Goal: Find specific fact: Find specific fact

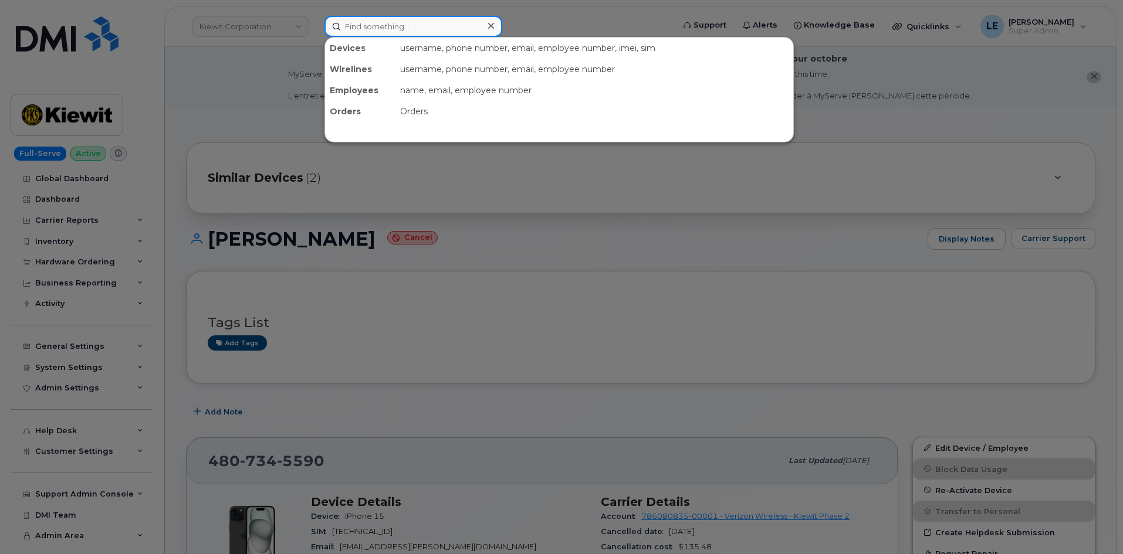
click at [347, 33] on input at bounding box center [413, 26] width 178 height 21
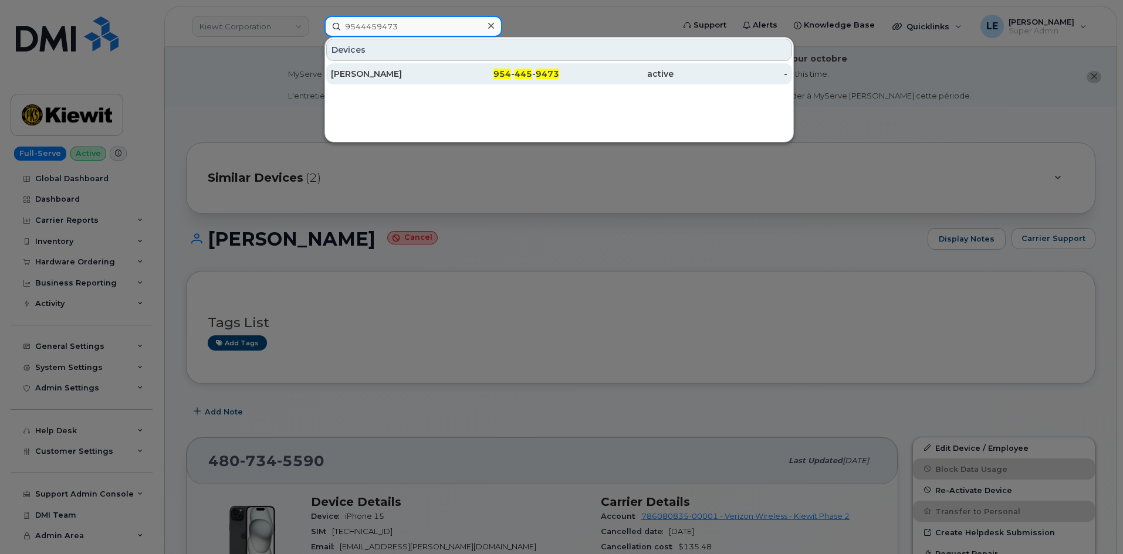
type input "9544459473"
click at [479, 80] on div "954 - 445 - 9473" at bounding box center [502, 73] width 114 height 21
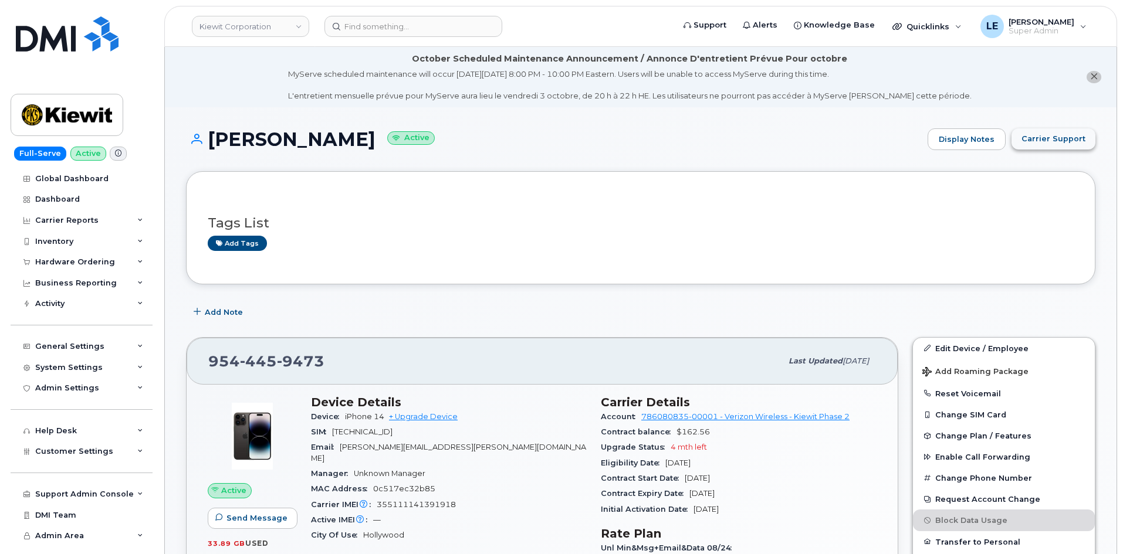
click at [1063, 134] on span "Carrier Support" at bounding box center [1054, 138] width 64 height 11
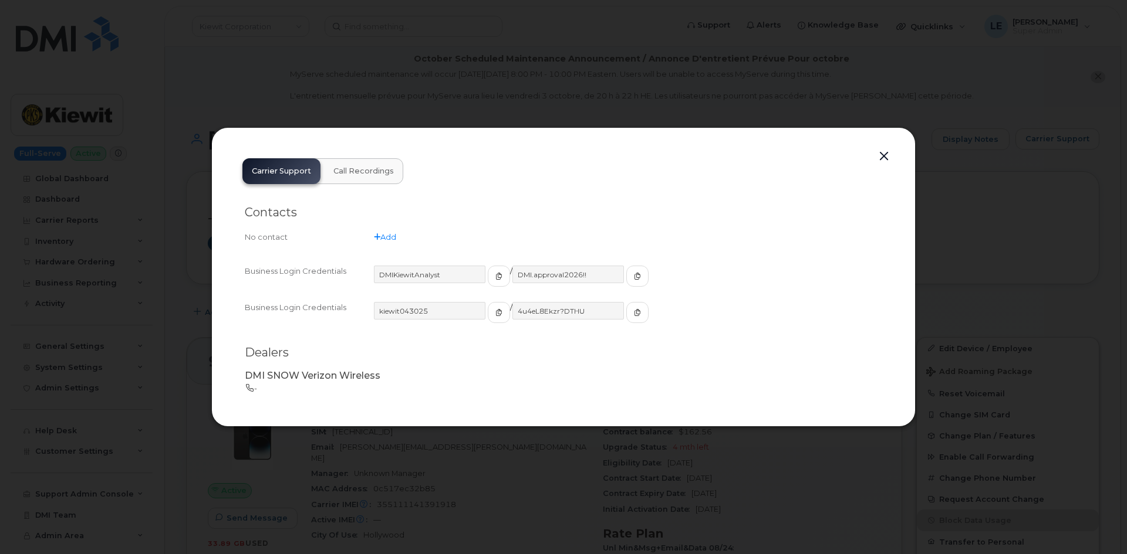
click at [454, 421] on div "Carrier Support Call Recordings Contacts No contact Add Business Login Credenti…" at bounding box center [563, 277] width 704 height 300
click at [495, 316] on icon "button" at bounding box center [498, 312] width 7 height 7
click at [632, 314] on span "button" at bounding box center [637, 312] width 11 height 11
click at [298, 50] on div at bounding box center [563, 277] width 1127 height 554
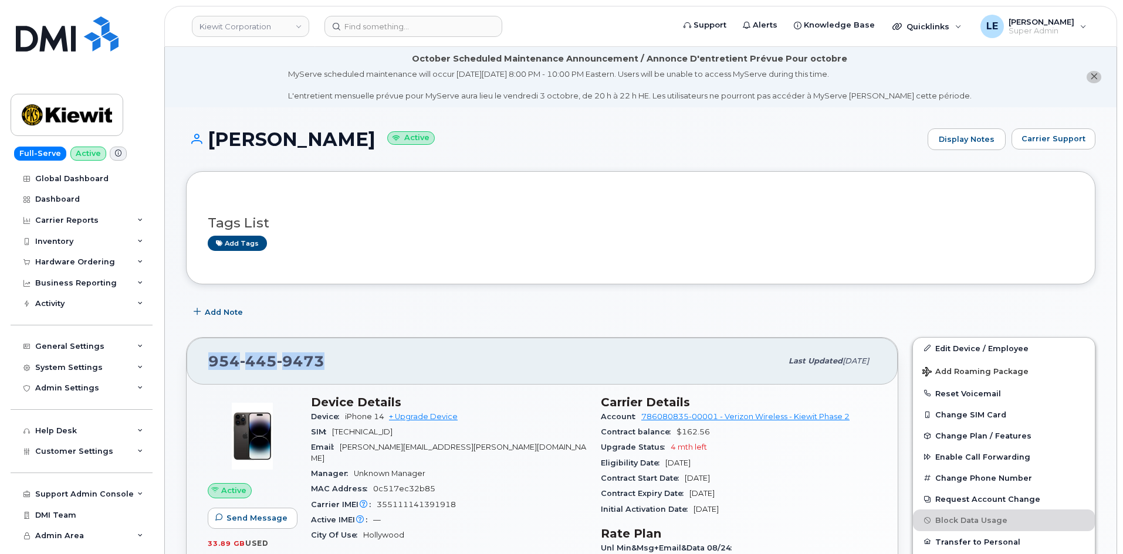
drag, startPoint x: 343, startPoint y: 361, endPoint x: 209, endPoint y: 363, distance: 134.4
click at [209, 363] on div "954 445 9473" at bounding box center [494, 361] width 573 height 25
copy span "954 445 9473"
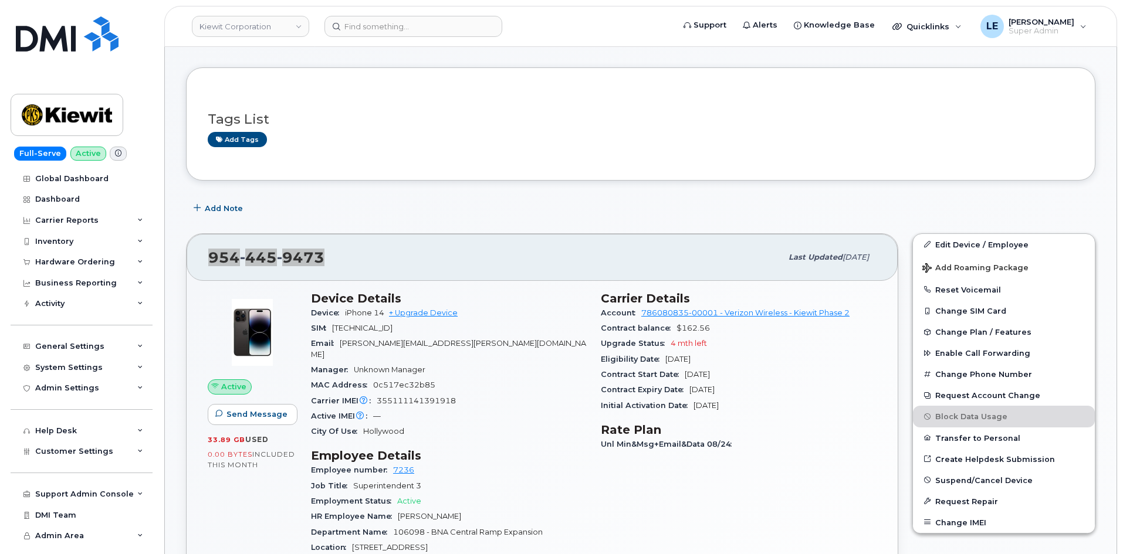
scroll to position [117, 0]
